Goal: Task Accomplishment & Management: Complete application form

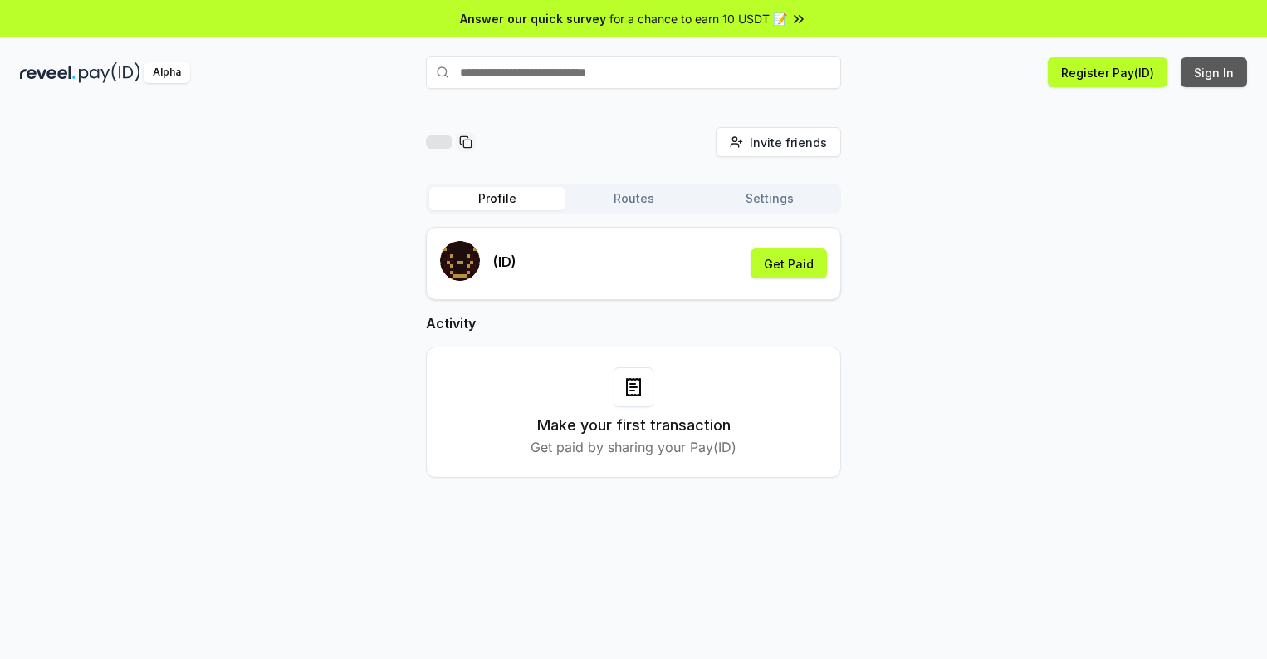
click at [1215, 72] on button "Sign In" at bounding box center [1214, 72] width 66 height 30
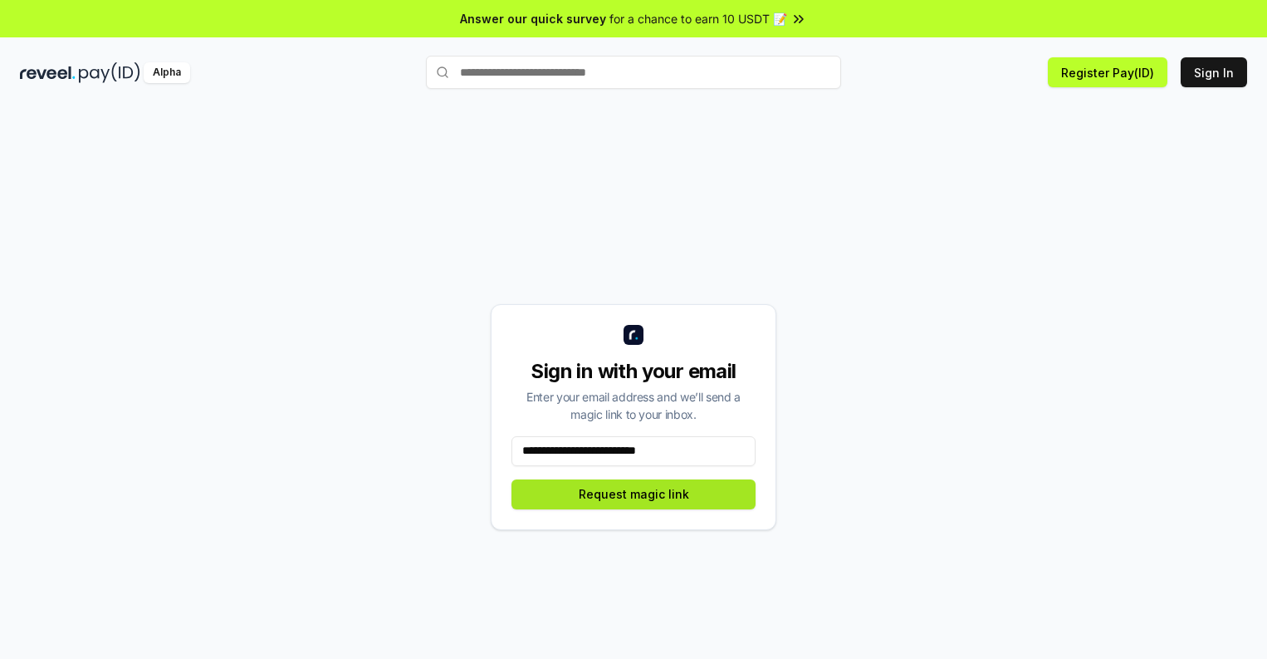
type input "**********"
click at [634, 493] on button "Request magic link" at bounding box center [634, 494] width 244 height 30
